Goal: Task Accomplishment & Management: Manage account settings

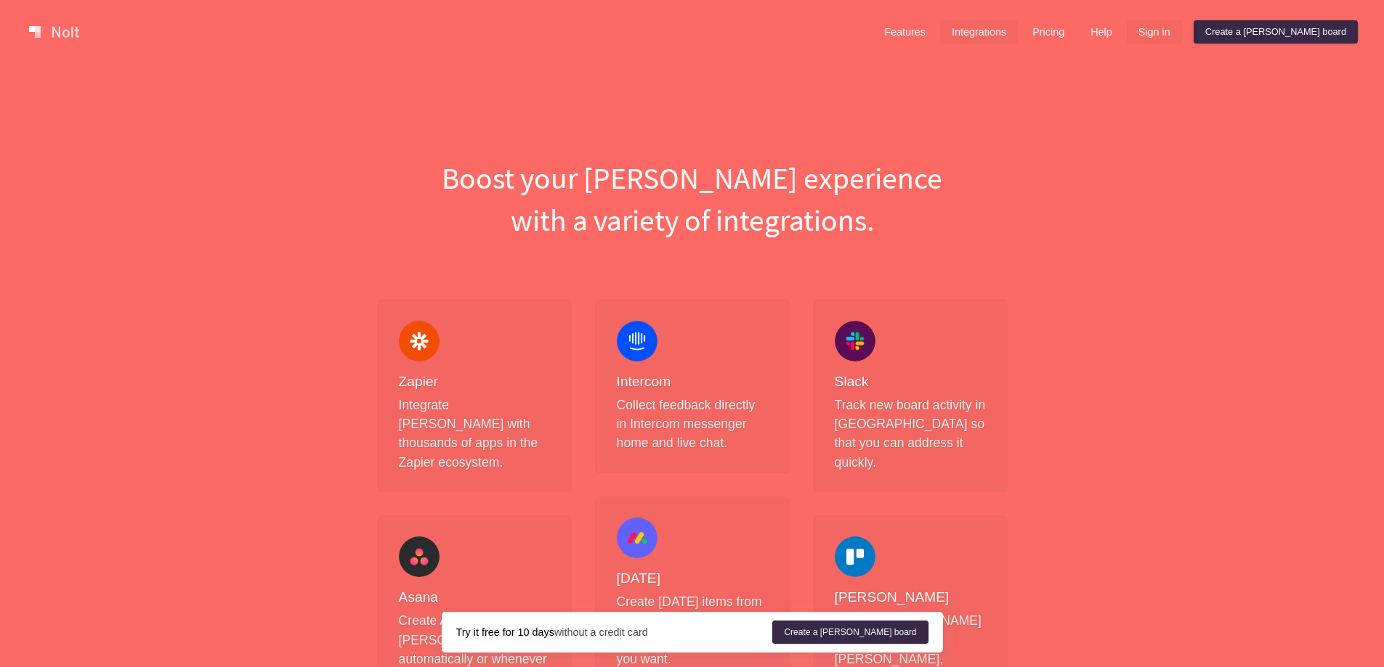
click at [1182, 32] on link "Sign in" at bounding box center [1154, 31] width 55 height 23
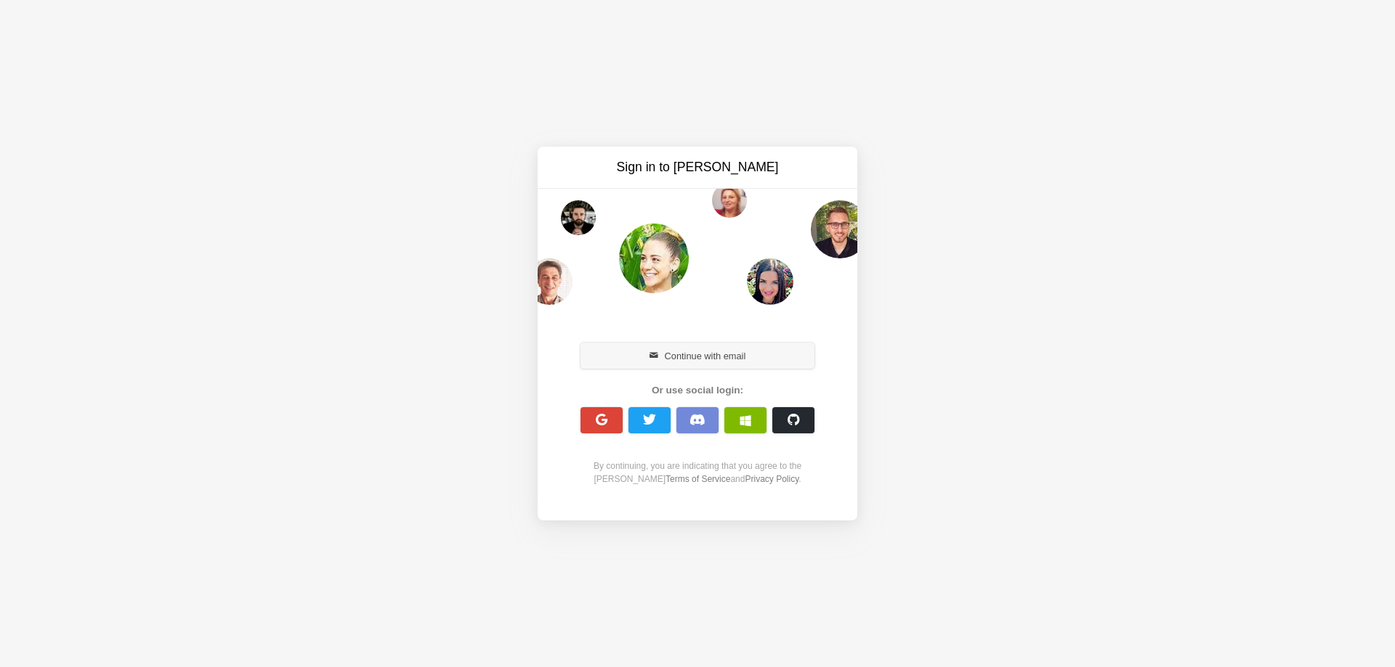
click at [704, 352] on button "Continue with email" at bounding box center [697, 356] width 234 height 26
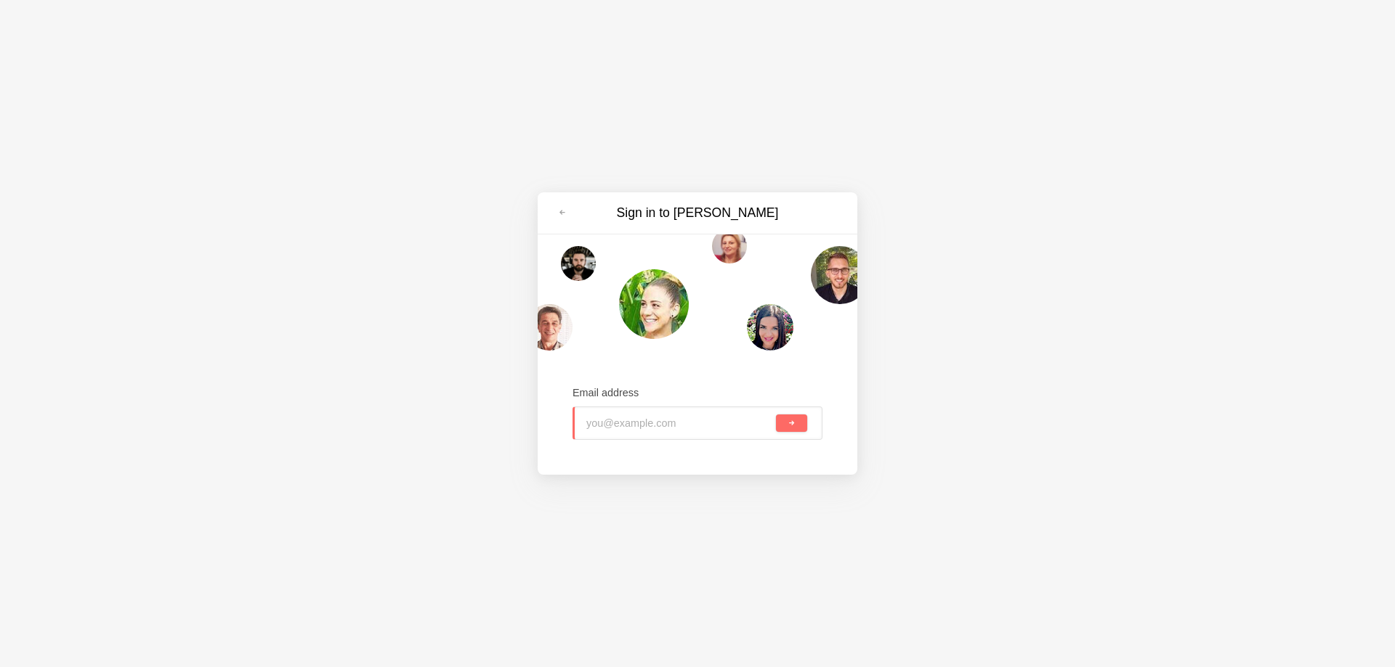
click at [650, 423] on input "email" at bounding box center [679, 423] width 187 height 32
click at [633, 415] on input "email" at bounding box center [679, 423] width 187 height 32
click at [627, 431] on input "email" at bounding box center [679, 423] width 187 height 32
drag, startPoint x: 710, startPoint y: 431, endPoint x: 653, endPoint y: 434, distance: 57.4
click at [653, 434] on input "[EMAIL_ADDRESS][PERSON_NAME][DOMAIN_NAME]" at bounding box center [679, 423] width 187 height 32
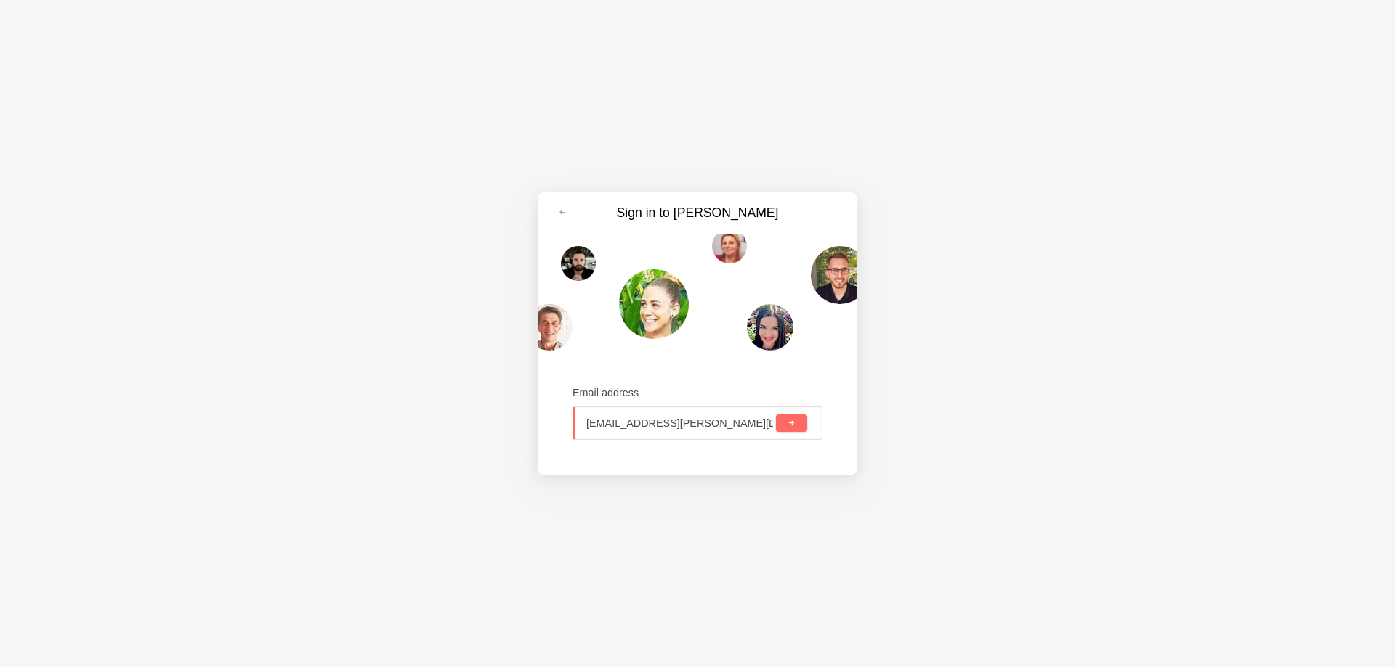
click at [600, 426] on input "[EMAIL_ADDRESS][PERSON_NAME][DOMAIN_NAME]" at bounding box center [679, 423] width 187 height 32
type input "[PERSON_NAME][EMAIL_ADDRESS][PERSON_NAME][DOMAIN_NAME]"
click at [784, 428] on button "submit" at bounding box center [791, 423] width 31 height 17
